Goal: Information Seeking & Learning: Learn about a topic

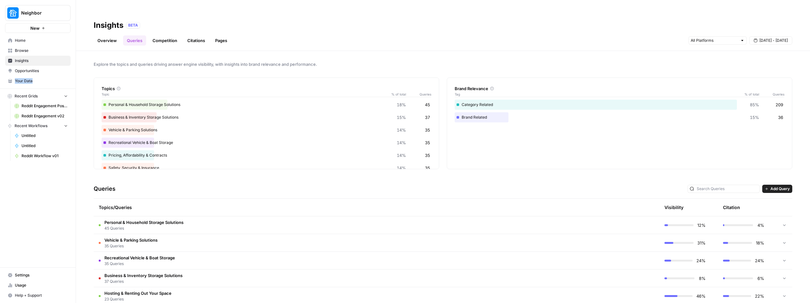
scroll to position [35, 0]
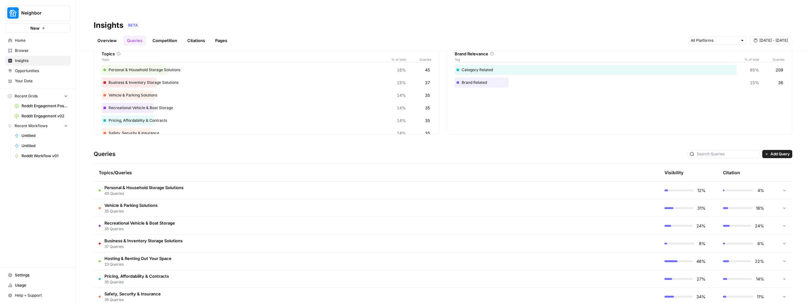
click at [125, 202] on span "Vehicle & Parking Solutions" at bounding box center [130, 205] width 53 height 6
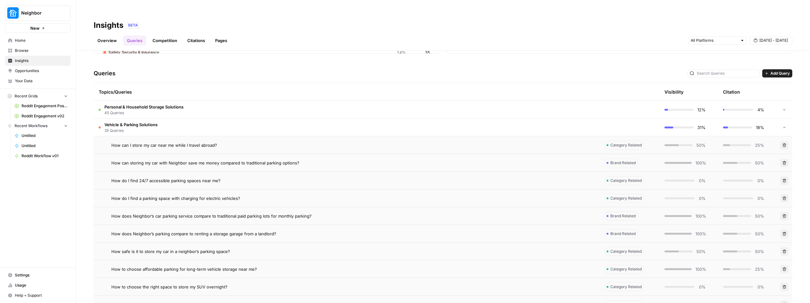
scroll to position [116, 0]
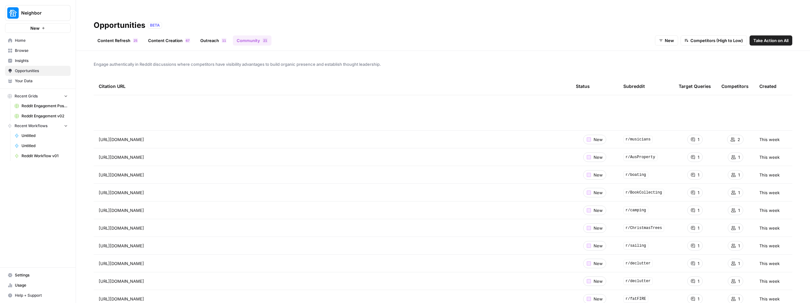
scroll to position [157, 0]
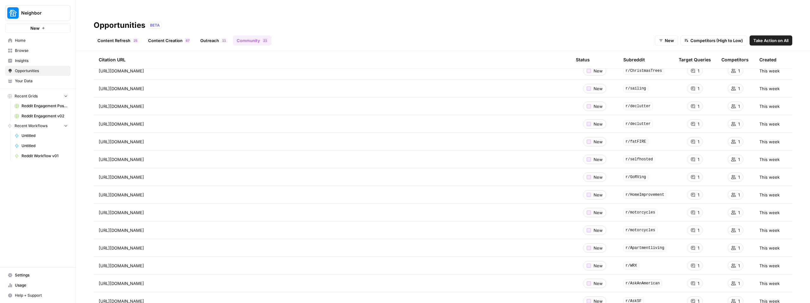
click at [29, 58] on span "Insights" at bounding box center [41, 61] width 53 height 6
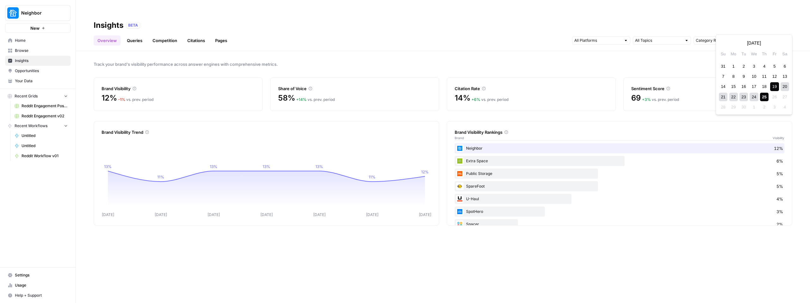
click at [775, 38] on span "[DATE] - [DATE]" at bounding box center [773, 41] width 28 height 6
click at [731, 65] on div "1" at bounding box center [733, 66] width 9 height 9
click at [765, 98] on div "25" at bounding box center [764, 97] width 9 height 9
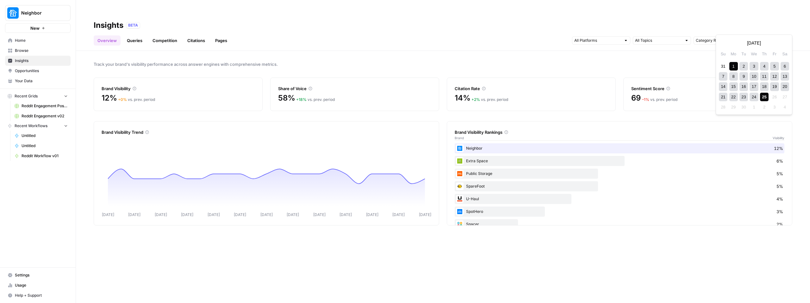
click at [760, 38] on span "[DATE] - [DATE]" at bounding box center [773, 41] width 28 height 6
click at [766, 100] on div "25" at bounding box center [764, 97] width 9 height 9
click at [759, 79] on div "7 8 9 10 11 12 13" at bounding box center [754, 76] width 72 height 10
click at [765, 75] on div "11" at bounding box center [764, 76] width 9 height 9
click at [758, 20] on div "Insights BETA" at bounding box center [443, 25] width 699 height 10
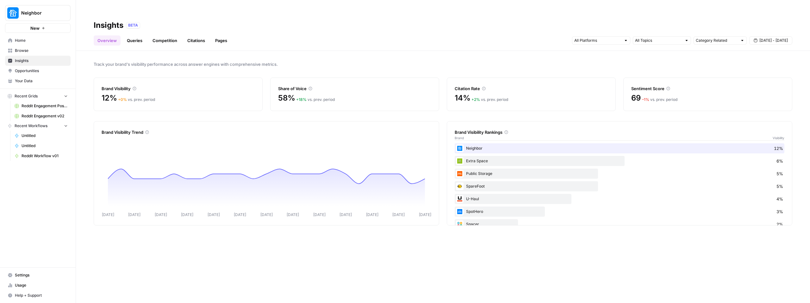
click at [765, 38] on span "[DATE] - [DATE]" at bounding box center [773, 41] width 28 height 6
click at [734, 89] on div "15" at bounding box center [733, 86] width 9 height 9
click at [766, 97] on div "25" at bounding box center [764, 97] width 9 height 9
click at [461, 183] on img at bounding box center [460, 187] width 8 height 8
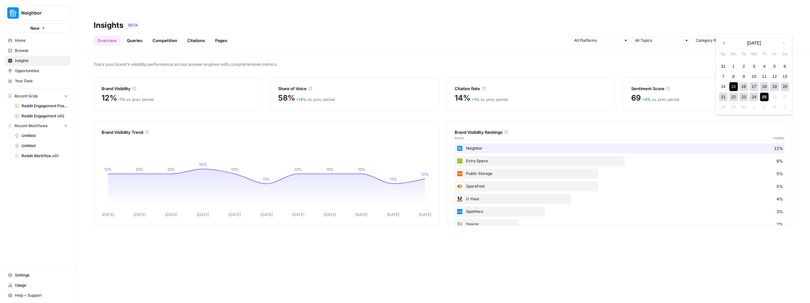
click at [772, 38] on span "[DATE] - [DATE]" at bounding box center [773, 41] width 28 height 6
click at [721, 37] on input "text" at bounding box center [717, 40] width 42 height 6
click at [710, 40] on span "All Queries" at bounding box center [719, 42] width 40 height 6
type input "All Queries"
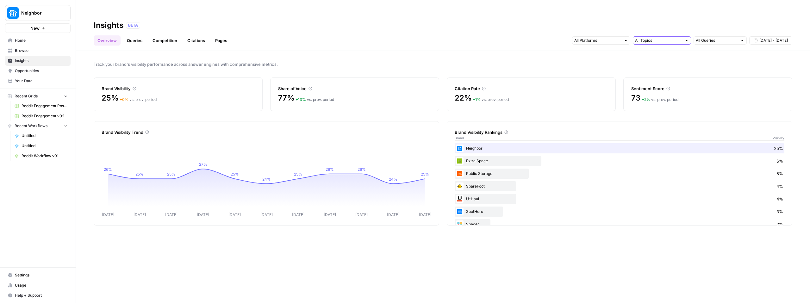
click at [654, 37] on input "text" at bounding box center [658, 40] width 47 height 6
click at [593, 37] on input "text" at bounding box center [597, 40] width 47 height 6
click at [649, 37] on input "text" at bounding box center [658, 40] width 47 height 6
click at [596, 36] on div at bounding box center [601, 40] width 58 height 8
click at [593, 60] on span "Perplexity" at bounding box center [600, 59] width 32 height 6
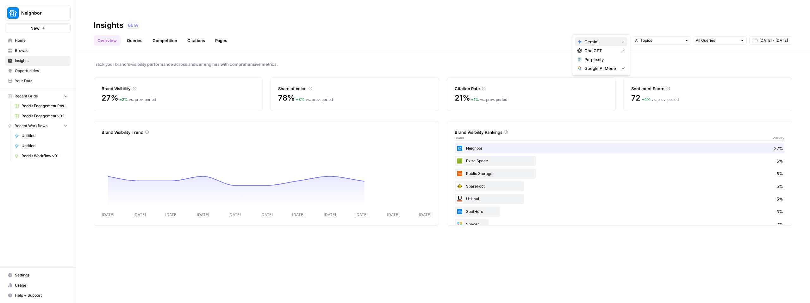
click at [593, 42] on span "Gemini" at bounding box center [600, 42] width 32 height 6
click at [669, 37] on input "text" at bounding box center [658, 40] width 47 height 6
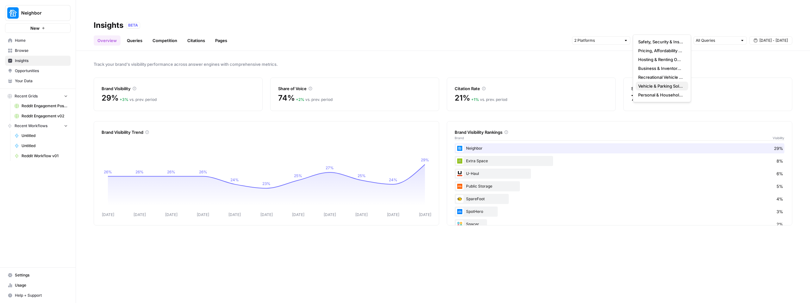
click at [659, 85] on span "Vehicle & Parking Solutions" at bounding box center [660, 86] width 45 height 6
